Goal: Use online tool/utility

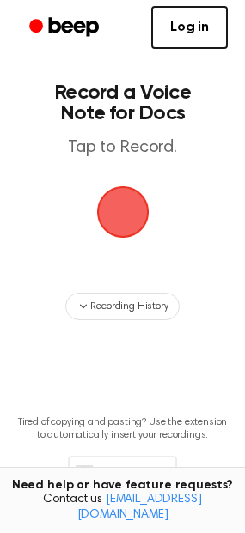
click at [117, 185] on span "button" at bounding box center [123, 212] width 96 height 96
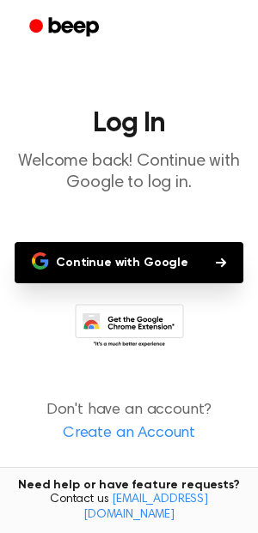
click at [159, 259] on button "Continue with Google" at bounding box center [129, 262] width 229 height 41
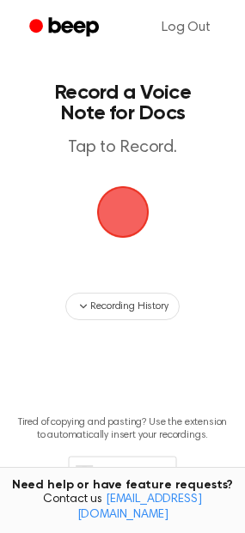
click at [125, 215] on span "button" at bounding box center [123, 212] width 96 height 96
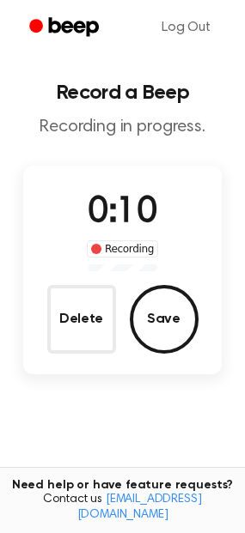
click at [121, 254] on div "Recording" at bounding box center [122, 249] width 71 height 17
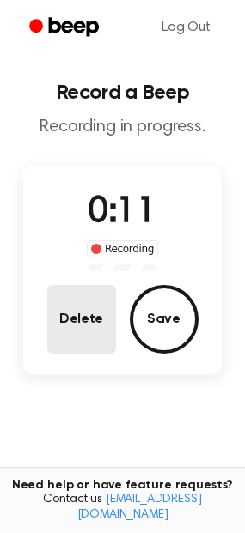
click at [86, 297] on button "Delete" at bounding box center [81, 319] width 69 height 69
